Goal: Check status: Check status

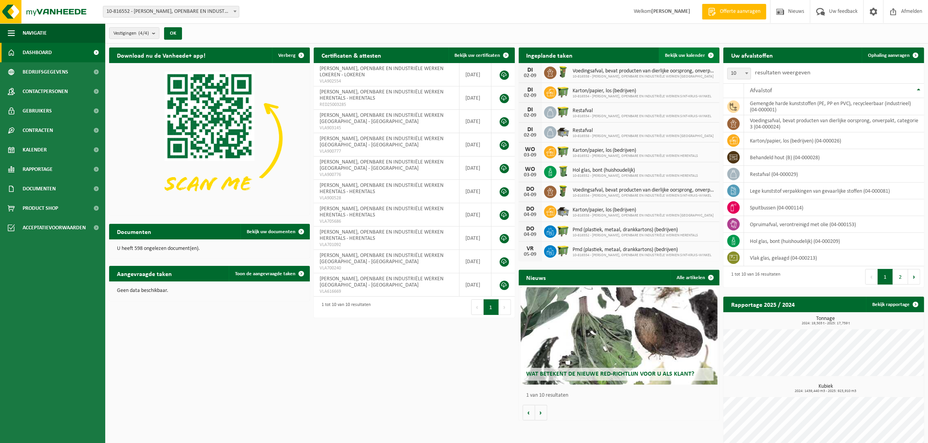
click at [686, 56] on span "Bekijk uw kalender" at bounding box center [685, 55] width 40 height 5
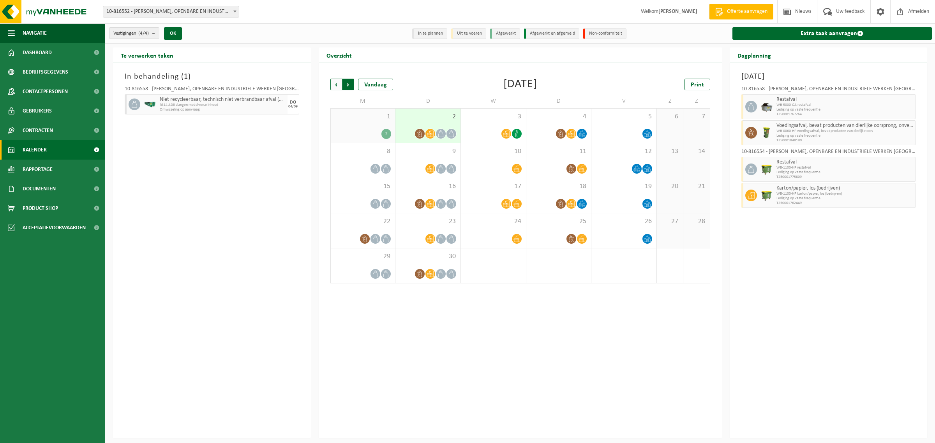
click at [335, 85] on span "Vorige" at bounding box center [336, 85] width 12 height 12
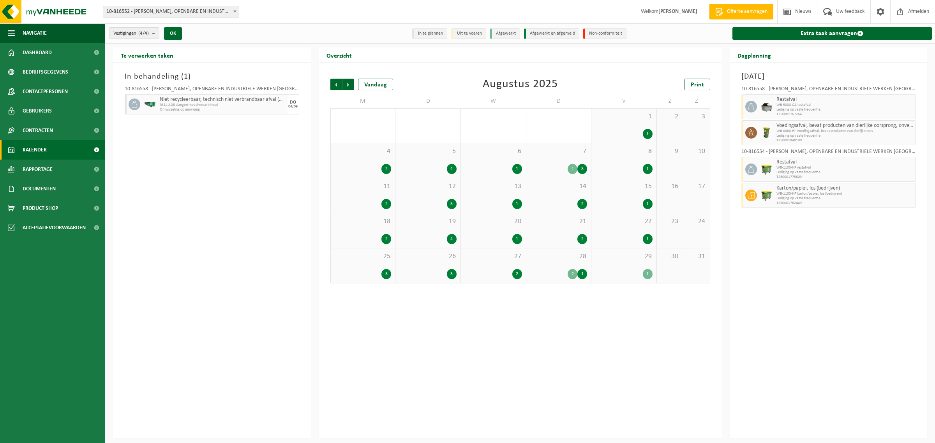
click at [367, 258] on span "25" at bounding box center [363, 256] width 57 height 9
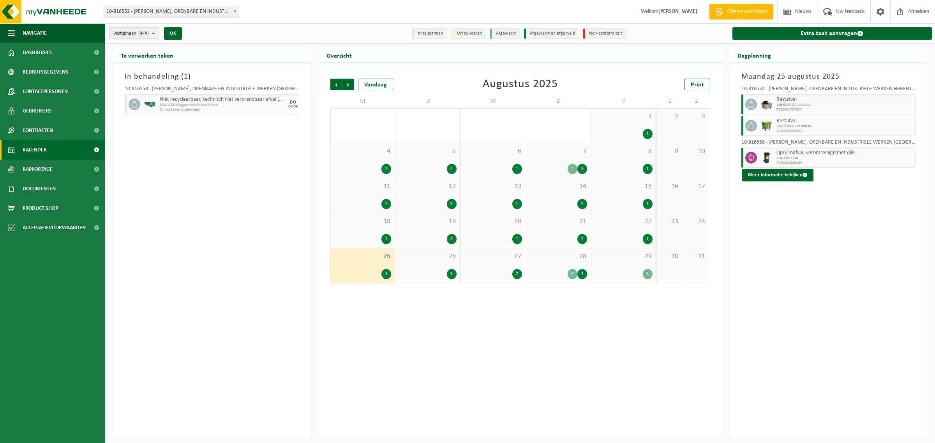
click at [795, 155] on span "Opruimafval, verontreinigd met olie" at bounding box center [844, 153] width 137 height 6
click at [414, 264] on div "26 3" at bounding box center [427, 266] width 65 height 35
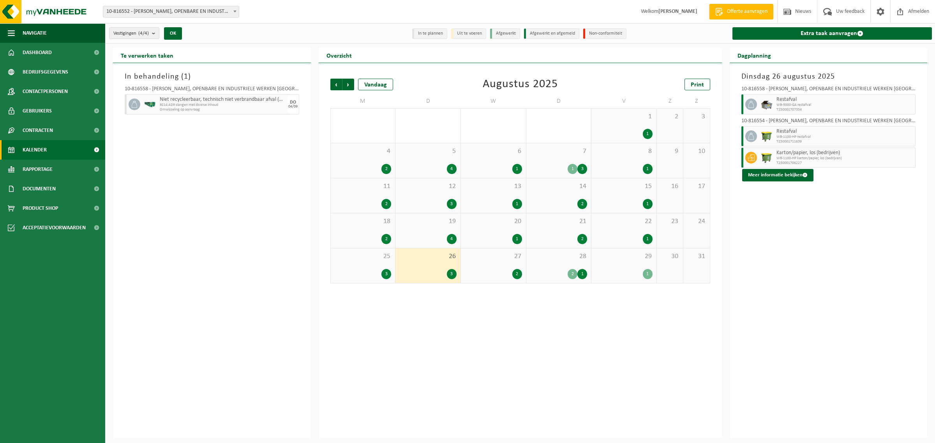
click at [497, 272] on div "2" at bounding box center [493, 274] width 57 height 10
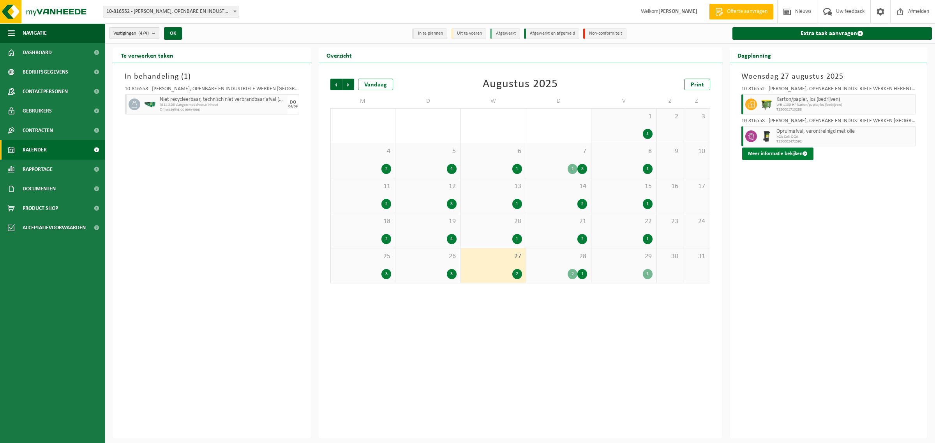
click at [799, 151] on button "Meer informatie bekijken" at bounding box center [777, 154] width 71 height 12
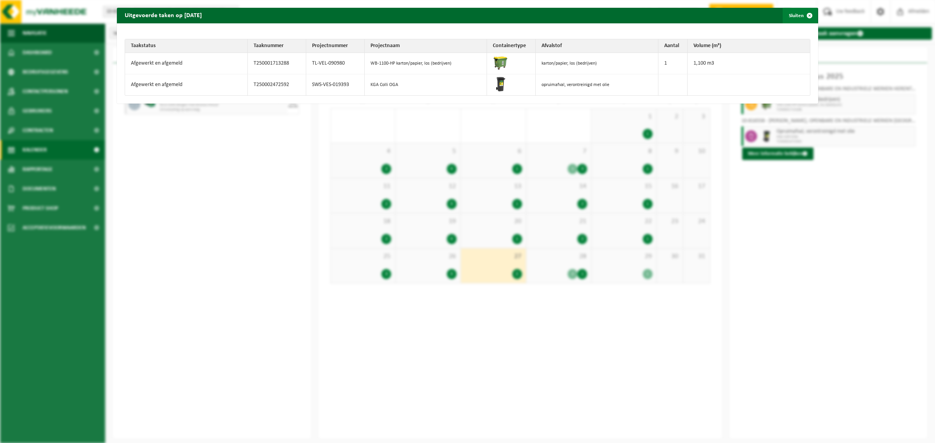
click at [802, 16] on span "button" at bounding box center [810, 16] width 16 height 16
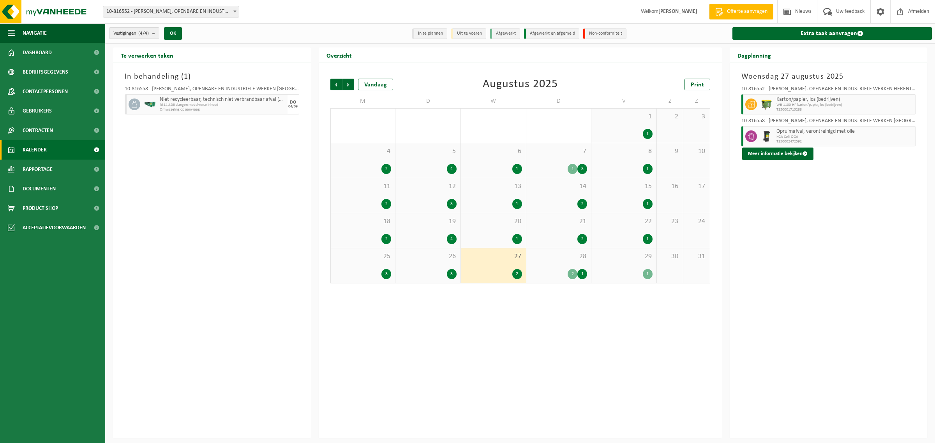
click at [560, 258] on span "28" at bounding box center [558, 256] width 57 height 9
